Goal: Task Accomplishment & Management: Use online tool/utility

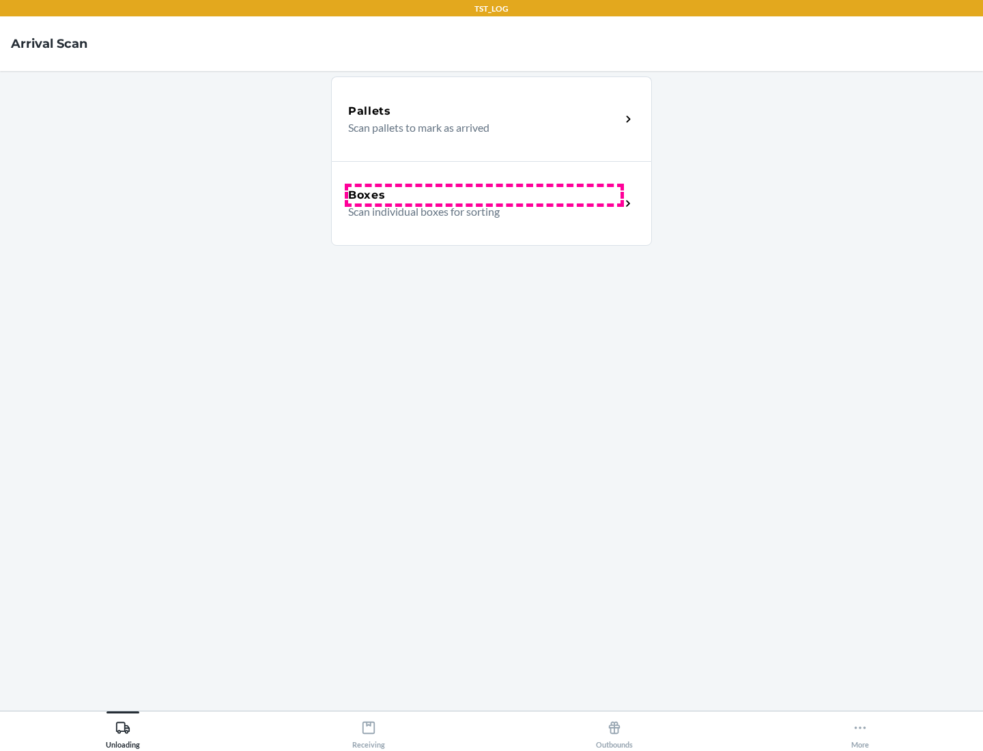
click at [484, 195] on div "Boxes" at bounding box center [484, 195] width 272 height 16
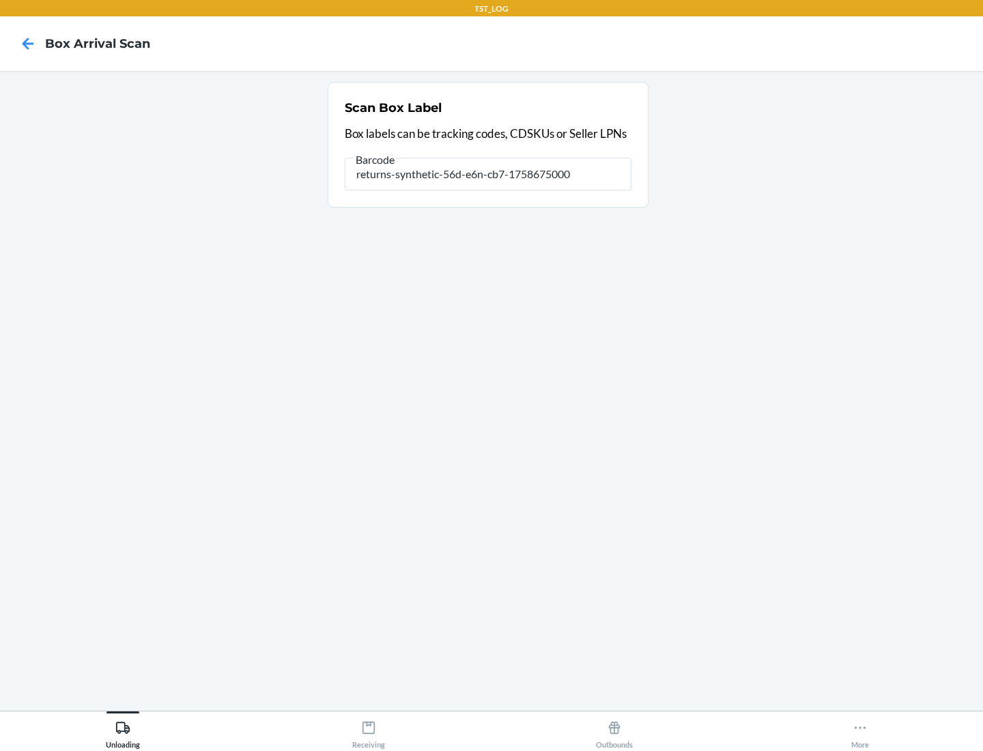
type input "returns-synthetic-56d-e6n-cb7-1758675000"
